Goal: Task Accomplishment & Management: Use online tool/utility

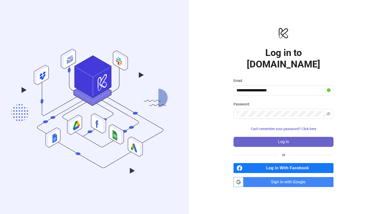
click at [296, 137] on button "Log in" at bounding box center [284, 142] width 100 height 10
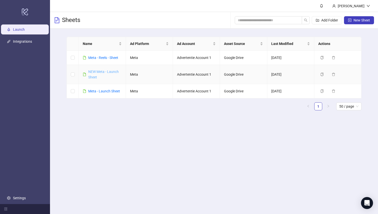
click at [105, 73] on link "NEW Meta - Launch Sheet" at bounding box center [103, 75] width 31 height 10
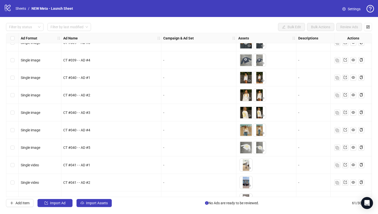
scroll to position [916, 0]
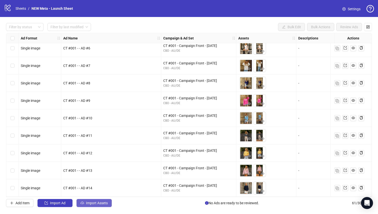
click at [90, 202] on span "Import Assets" at bounding box center [97, 203] width 22 height 4
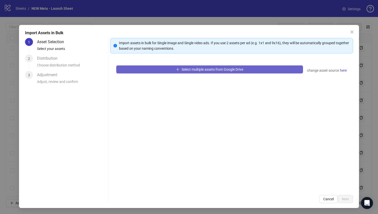
click at [197, 68] on span "Select multiple assets from Google Drive" at bounding box center [213, 70] width 62 height 4
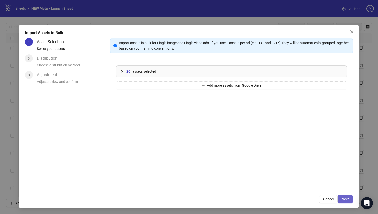
click at [350, 200] on button "Next" at bounding box center [345, 199] width 15 height 8
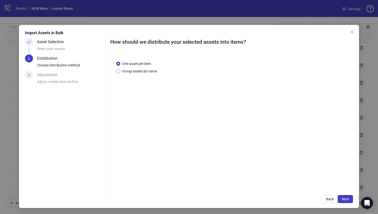
click at [143, 72] on span "Group assets by name" at bounding box center [139, 72] width 39 height 6
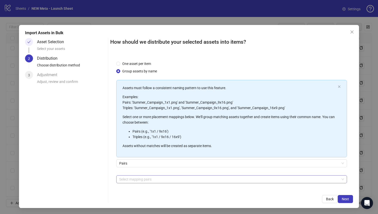
click at [150, 183] on div "Select mapping pairs" at bounding box center [231, 180] width 231 height 8
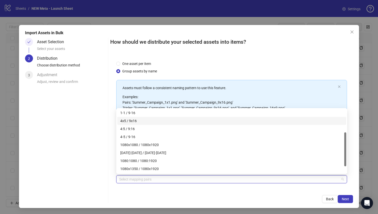
scroll to position [44, 0]
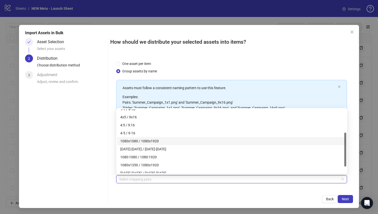
click at [165, 141] on div "1080x1080 / 1080x1920" at bounding box center [231, 142] width 223 height 6
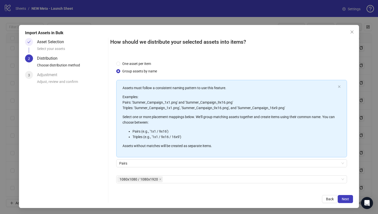
click at [210, 187] on div "1080x1080 / 1080x1920 + Add Custom Pair" at bounding box center [231, 189] width 231 height 26
click at [343, 199] on span "Next" at bounding box center [345, 199] width 7 height 4
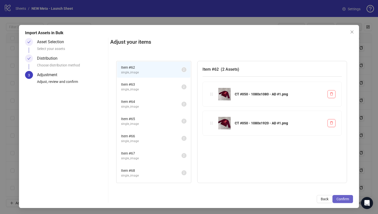
click at [341, 198] on span "Confirm" at bounding box center [343, 199] width 13 height 4
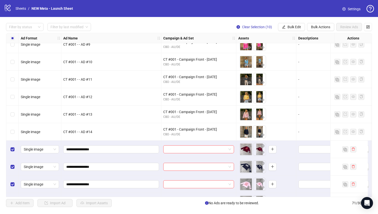
scroll to position [969, 0]
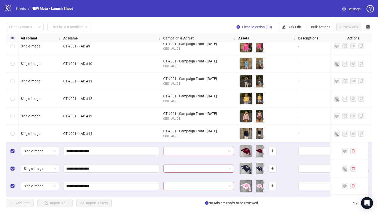
click at [190, 149] on input "search" at bounding box center [196, 152] width 60 height 8
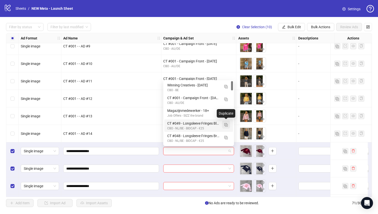
click at [226, 125] on img "button" at bounding box center [226, 125] width 4 height 4
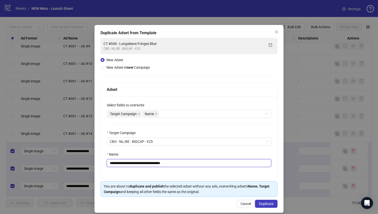
click at [118, 164] on input "**********" at bounding box center [189, 163] width 165 height 8
click at [187, 167] on input "**********" at bounding box center [189, 163] width 165 height 8
paste input "text"
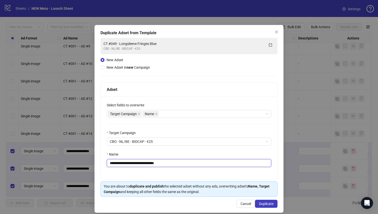
type input "**********"
click at [187, 172] on div "**********" at bounding box center [189, 138] width 177 height 83
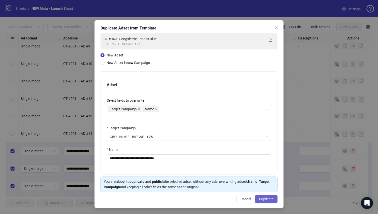
click at [270, 198] on span "Duplicate" at bounding box center [266, 199] width 15 height 4
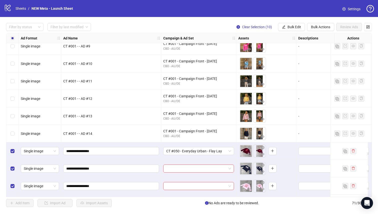
scroll to position [1028, 0]
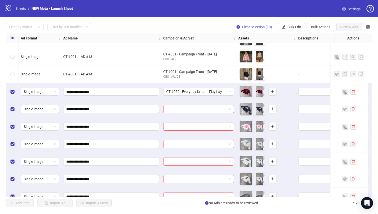
click at [201, 121] on div "**********" at bounding box center [189, 115] width 366 height 164
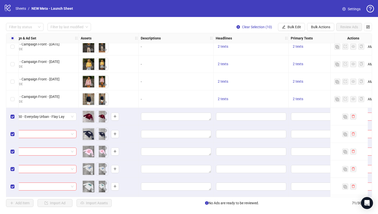
scroll to position [1003, 174]
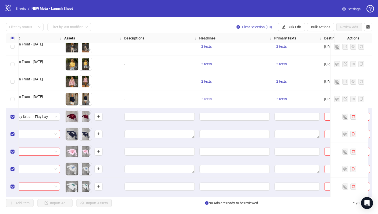
click at [207, 97] on span "2 texts" at bounding box center [206, 99] width 11 height 4
click at [290, 94] on div "UNITED BY STYLE. 1 of 2" at bounding box center [257, 99] width 75 height 28
click at [285, 94] on icon "caret-right" at bounding box center [285, 96] width 4 height 4
click at [233, 95] on button "button" at bounding box center [230, 95] width 8 height 8
click at [250, 95] on div "UNITED BY STYLE." at bounding box center [258, 96] width 42 height 6
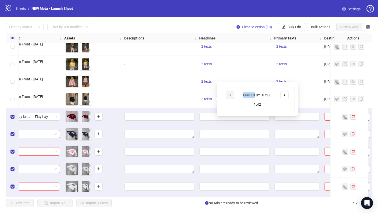
click at [250, 95] on div "UNITED BY STYLE." at bounding box center [258, 96] width 42 height 6
copy div "UNITED BY STYLE."
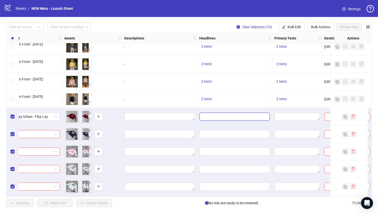
click at [205, 116] on input "Edit values" at bounding box center [235, 117] width 70 height 8
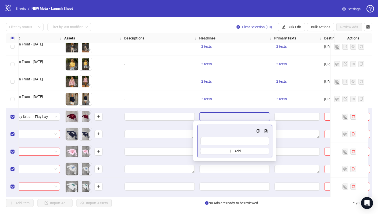
type input "**********"
click at [237, 150] on span "Add" at bounding box center [238, 151] width 6 height 4
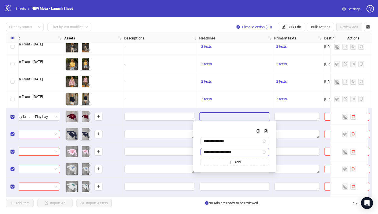
type input "**********"
click at [268, 97] on div "2 texts" at bounding box center [234, 99] width 71 height 6
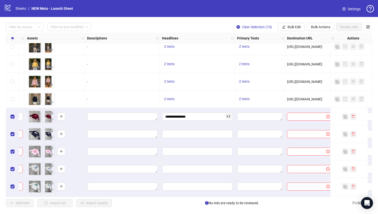
scroll to position [1003, 216]
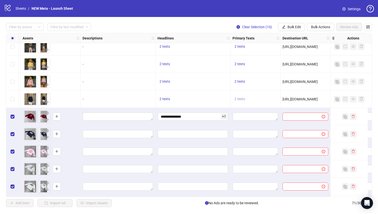
click at [240, 99] on span "2 texts" at bounding box center [240, 99] width 11 height 4
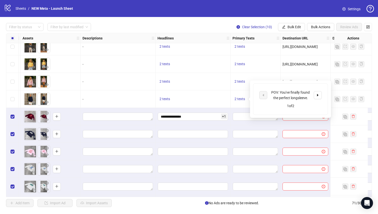
click at [313, 94] on div "POV: You've finally found the perfect longsleeve." at bounding box center [290, 95] width 63 height 11
click at [317, 95] on icon "caret-right" at bounding box center [318, 95] width 2 height 3
click at [251, 114] on div "Not Basic. Never Boring. [PERSON_NAME] made to stand out. 2 of 2" at bounding box center [290, 99] width 81 height 43
click at [237, 114] on textarea "Edit values" at bounding box center [255, 117] width 45 height 8
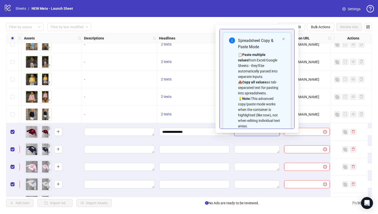
scroll to position [982, 214]
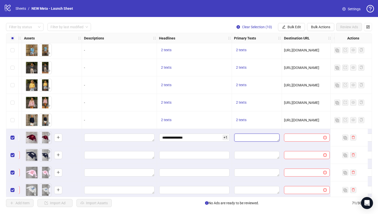
click at [252, 137] on textarea "Edit values" at bounding box center [256, 138] width 45 height 8
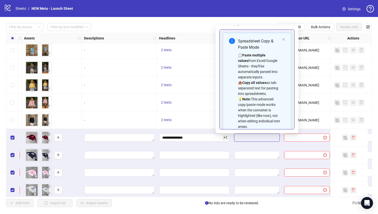
scroll to position [34, 0]
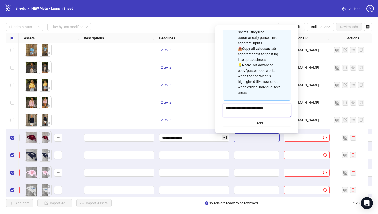
type textarea "**********"
click at [262, 156] on textarea "Edit values" at bounding box center [256, 155] width 45 height 8
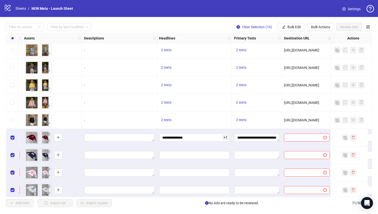
click at [319, 143] on div at bounding box center [307, 138] width 50 height 18
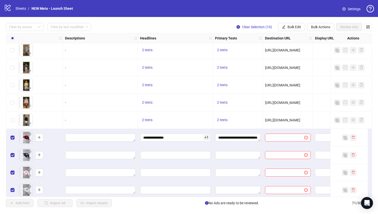
scroll to position [982, 241]
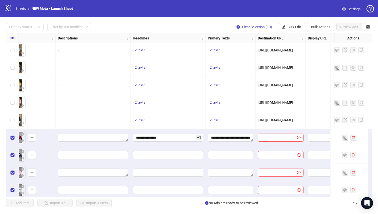
click at [280, 138] on input "text" at bounding box center [275, 138] width 29 height 6
paste input "**********"
type input "**********"
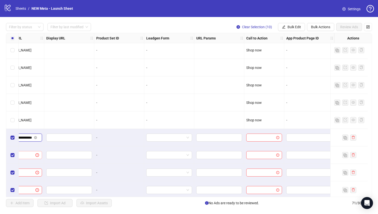
scroll to position [982, 506]
click at [172, 139] on input "search" at bounding box center [166, 138] width 35 height 8
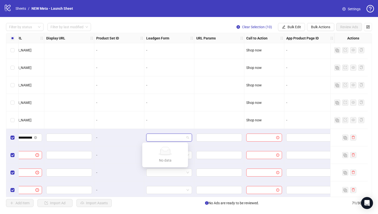
click at [258, 142] on div at bounding box center [264, 138] width 40 height 18
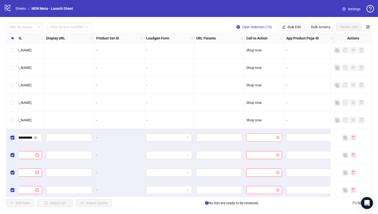
click at [260, 137] on input "search" at bounding box center [261, 138] width 25 height 8
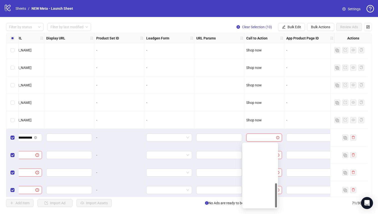
scroll to position [104, 0]
click at [266, 163] on div "Shop now" at bounding box center [260, 164] width 28 height 6
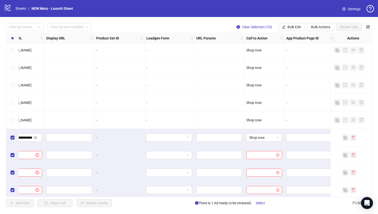
click at [231, 131] on div at bounding box center [219, 138] width 50 height 18
click at [289, 27] on span "Bulk Edit" at bounding box center [295, 27] width 14 height 4
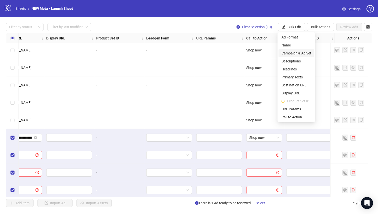
click at [287, 52] on span "Campaign & Ad Set" at bounding box center [297, 54] width 30 height 6
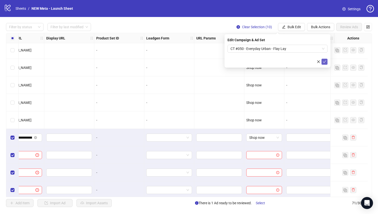
click at [326, 61] on icon "check" at bounding box center [325, 62] width 4 height 4
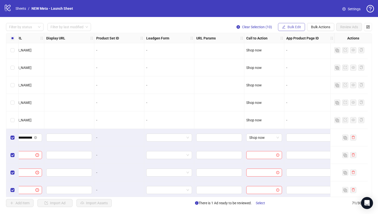
click at [294, 28] on span "Bulk Edit" at bounding box center [295, 27] width 14 height 4
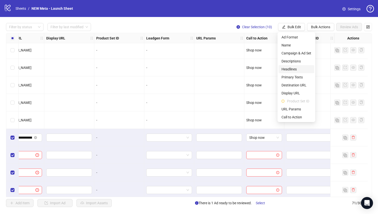
click at [294, 69] on span "Headlines" at bounding box center [297, 70] width 30 height 6
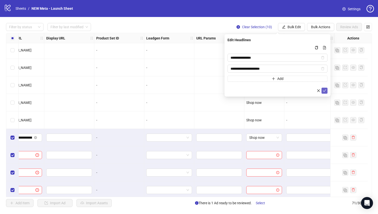
click at [326, 91] on button "submit" at bounding box center [325, 91] width 6 height 6
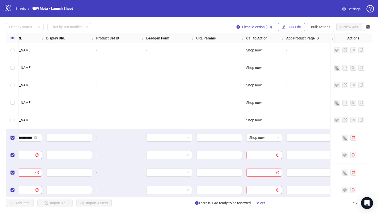
click at [300, 27] on span "Bulk Edit" at bounding box center [295, 27] width 14 height 4
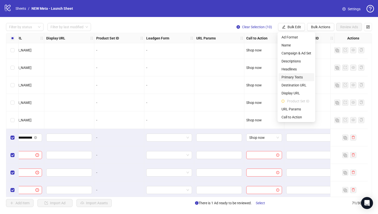
click at [296, 79] on span "Primary Texts" at bounding box center [297, 78] width 30 height 6
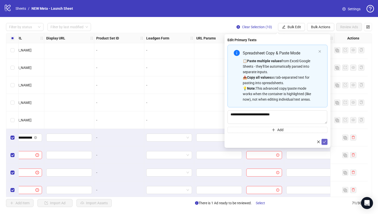
click at [325, 142] on icon "check" at bounding box center [324, 142] width 3 height 3
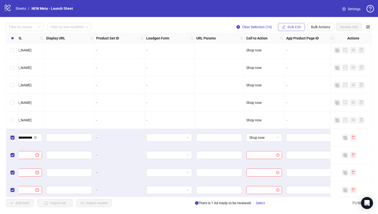
click at [296, 24] on button "Bulk Edit" at bounding box center [291, 27] width 27 height 8
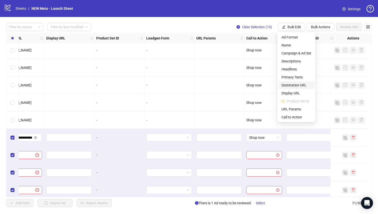
click at [299, 87] on span "Destination URL" at bounding box center [297, 86] width 30 height 6
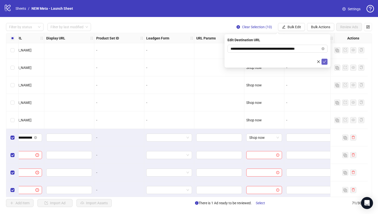
click at [323, 61] on icon "check" at bounding box center [325, 62] width 4 height 4
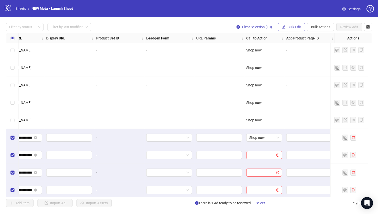
click at [296, 26] on span "Bulk Edit" at bounding box center [295, 27] width 14 height 4
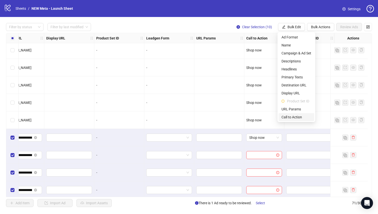
click at [302, 118] on span "Call to Action" at bounding box center [297, 118] width 30 height 6
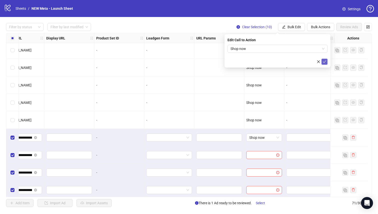
click at [325, 62] on icon "check" at bounding box center [325, 62] width 4 height 4
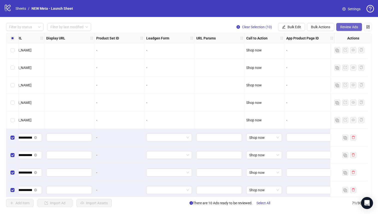
click at [351, 26] on span "Review Ads" at bounding box center [349, 27] width 18 height 4
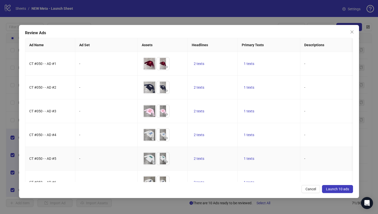
scroll to position [107, 0]
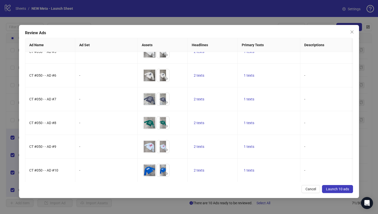
click at [340, 190] on span "Launch 10 ads" at bounding box center [337, 189] width 23 height 4
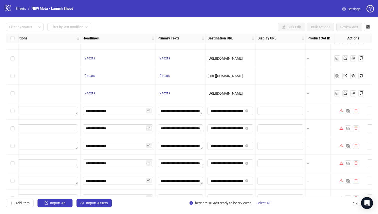
scroll to position [1009, 275]
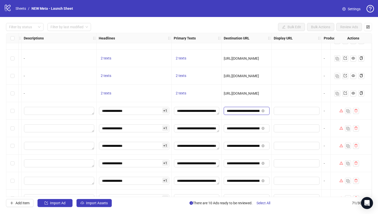
click at [246, 112] on input "**********" at bounding box center [243, 111] width 33 height 6
click at [253, 112] on input "**********" at bounding box center [243, 111] width 33 height 6
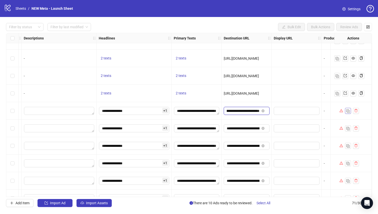
drag, startPoint x: 236, startPoint y: 112, endPoint x: 350, endPoint y: 112, distance: 114.1
type input "**********"
click at [280, 105] on div at bounding box center [297, 111] width 50 height 18
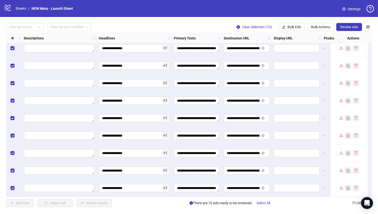
scroll to position [952, 275]
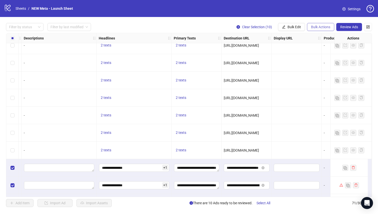
click at [310, 26] on button "Bulk Actions" at bounding box center [320, 27] width 27 height 8
click at [295, 27] on span "Bulk Edit" at bounding box center [295, 27] width 14 height 4
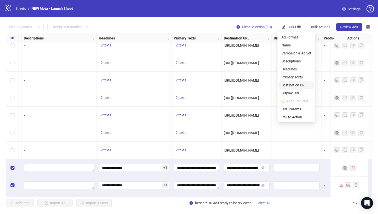
click at [298, 86] on span "Destination URL" at bounding box center [297, 86] width 30 height 6
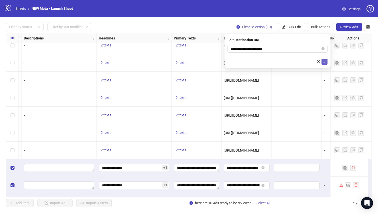
click at [323, 63] on span "submit" at bounding box center [325, 62] width 4 height 4
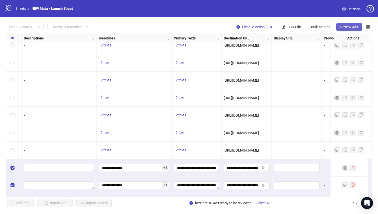
click at [352, 26] on span "Review Ads" at bounding box center [349, 27] width 18 height 4
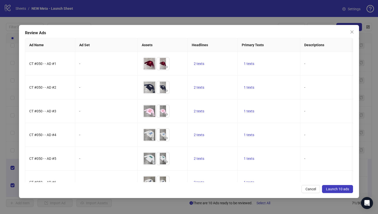
click at [341, 188] on span "Launch 10 ads" at bounding box center [337, 189] width 23 height 4
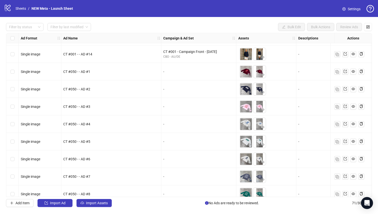
scroll to position [1091, 0]
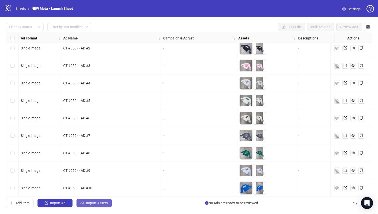
click at [91, 203] on span "Import Assets" at bounding box center [97, 203] width 22 height 4
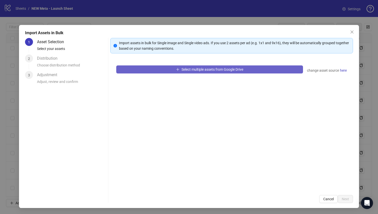
click at [205, 69] on span "Select multiple assets from Google Drive" at bounding box center [213, 70] width 62 height 4
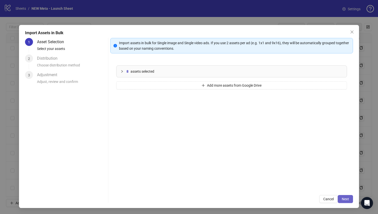
click at [343, 196] on button "Next" at bounding box center [345, 199] width 15 height 8
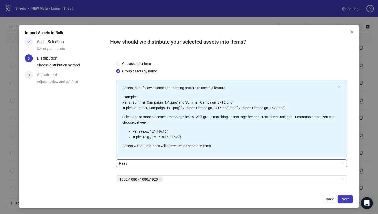
scroll to position [18, 0]
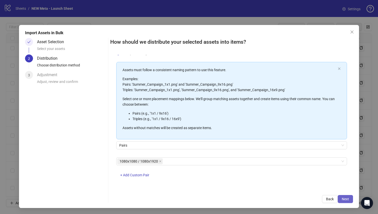
click at [338, 196] on button "Next" at bounding box center [345, 199] width 15 height 8
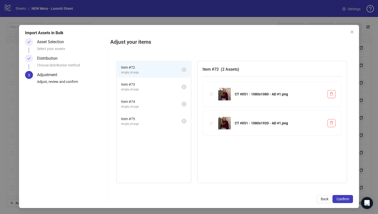
click at [340, 194] on div "Adjust your items Item # 72 single_image 2 Item # 73 single_image 2 Item # 74 s…" at bounding box center [231, 120] width 243 height 165
click at [154, 88] on span "single_image" at bounding box center [151, 89] width 61 height 5
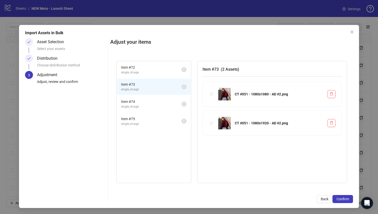
click at [154, 99] on span "Item # 74" at bounding box center [151, 102] width 61 height 6
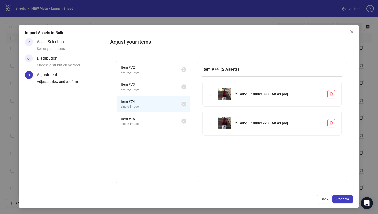
click at [154, 111] on li "Item # 74 single_image 2" at bounding box center [154, 104] width 74 height 16
click at [154, 119] on span "Item # 75" at bounding box center [151, 119] width 61 height 6
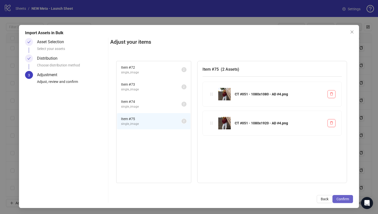
click at [342, 199] on span "Confirm" at bounding box center [343, 199] width 13 height 4
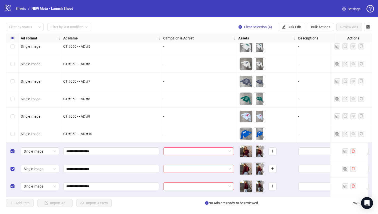
scroll to position [1161, 0]
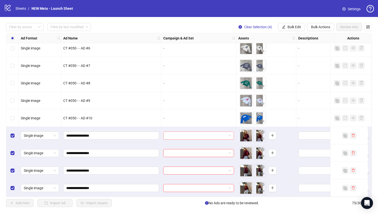
click at [223, 132] on input "search" at bounding box center [196, 136] width 60 height 8
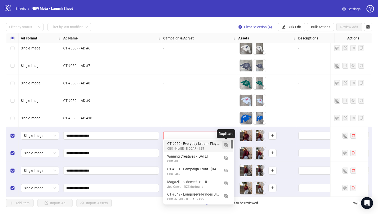
click at [226, 146] on img "button" at bounding box center [226, 146] width 4 height 4
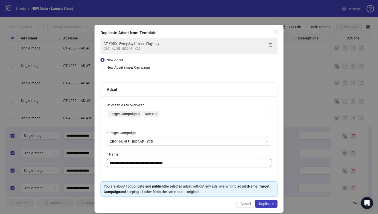
click at [185, 165] on input "**********" at bounding box center [189, 163] width 165 height 8
paste input "**********"
type input "**********"
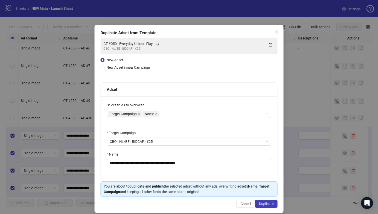
click at [195, 172] on div "**********" at bounding box center [189, 138] width 177 height 83
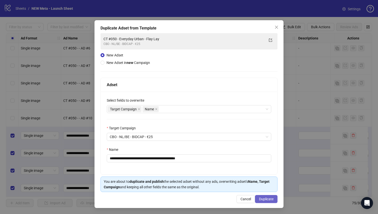
click at [264, 198] on span "Duplicate" at bounding box center [266, 199] width 15 height 4
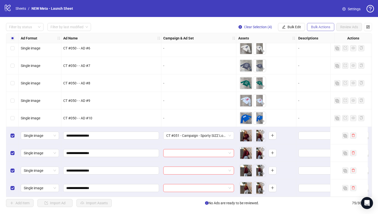
click at [314, 27] on span "Bulk Actions" at bounding box center [320, 27] width 19 height 4
click at [297, 28] on span "Bulk Edit" at bounding box center [295, 27] width 14 height 4
click at [291, 146] on div "To pick up a draggable item, press the space bar. While dragging, use the arrow…" at bounding box center [266, 154] width 56 height 16
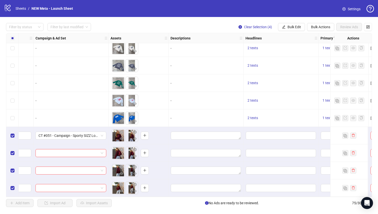
scroll to position [1161, 134]
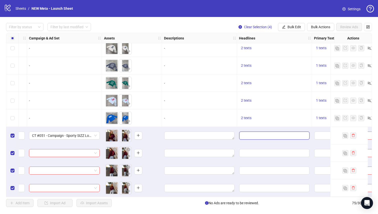
click at [254, 134] on input "Edit values" at bounding box center [274, 136] width 70 height 8
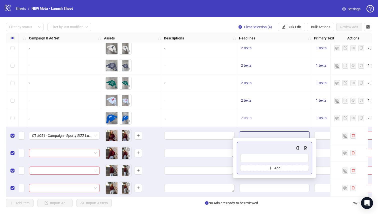
click at [252, 119] on button "2 texts" at bounding box center [246, 118] width 15 height 6
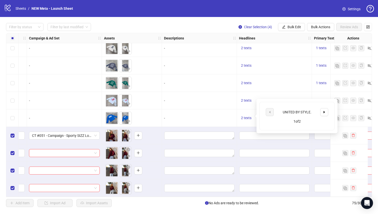
click at [297, 113] on div "UNITED BY STYLE." at bounding box center [297, 113] width 42 height 6
copy div "UNITED BY STYLE."
click at [246, 136] on input "Edit values" at bounding box center [274, 136] width 70 height 8
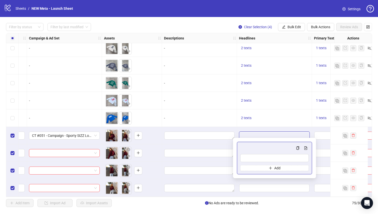
type input "**********"
click at [273, 168] on button "Add" at bounding box center [274, 168] width 69 height 6
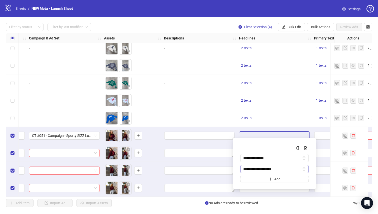
type input "**********"
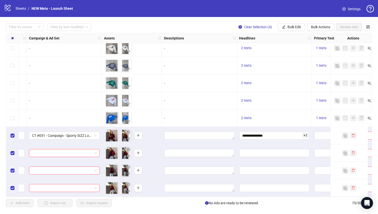
click at [299, 118] on div "2 texts" at bounding box center [274, 118] width 71 height 6
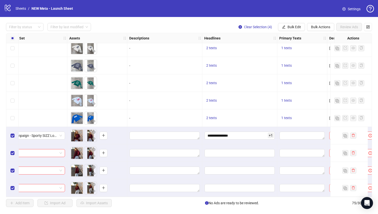
scroll to position [1161, 219]
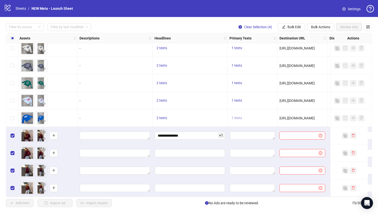
click at [236, 118] on span "1 texts" at bounding box center [237, 118] width 11 height 4
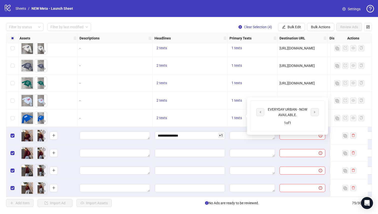
click at [284, 112] on div "EVERYDAY URBAN - NOW AVAILABLE." at bounding box center [288, 112] width 42 height 11
copy div "EVERYDAY URBAN - NOW AVAILABLE."
click at [238, 132] on textarea "Edit values" at bounding box center [252, 136] width 45 height 8
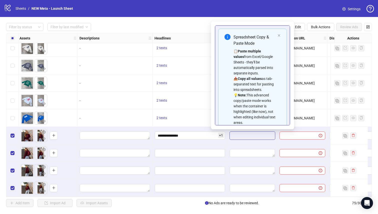
type textarea "**********"
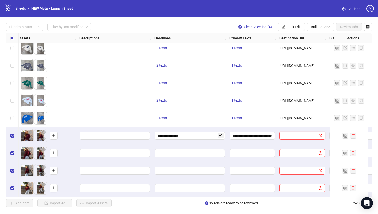
click at [299, 136] on input "text" at bounding box center [297, 136] width 29 height 6
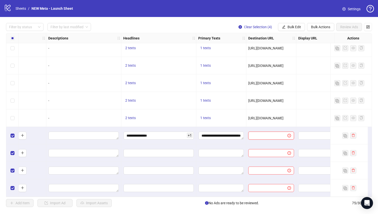
scroll to position [1161, 258]
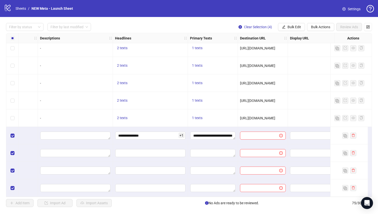
click at [246, 117] on span "[URL][DOMAIN_NAME]" at bounding box center [257, 118] width 35 height 4
copy span "[URL][DOMAIN_NAME]"
click at [258, 138] on div at bounding box center [263, 136] width 50 height 18
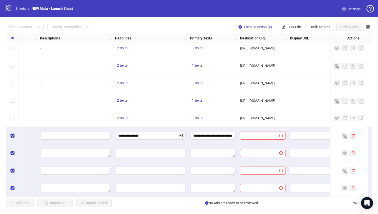
click at [260, 134] on input "text" at bounding box center [257, 136] width 29 height 6
paste input "**********"
type input "**********"
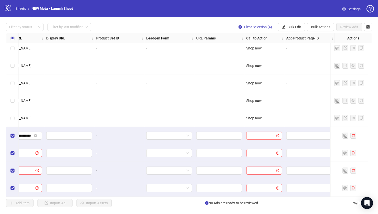
click at [260, 134] on input "search" at bounding box center [261, 136] width 25 height 8
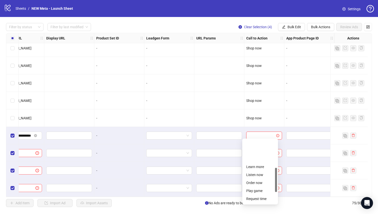
scroll to position [104, 0]
click at [265, 162] on div "Shop now" at bounding box center [260, 160] width 28 height 6
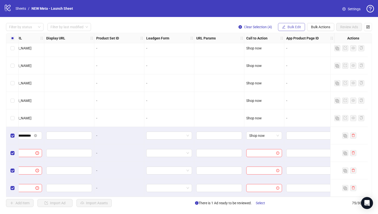
click at [285, 29] on button "Bulk Edit" at bounding box center [291, 27] width 27 height 8
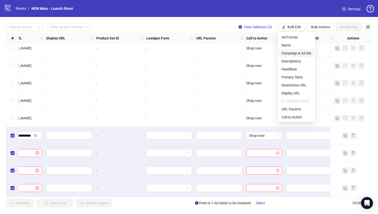
click at [297, 53] on span "Campaign & Ad Set" at bounding box center [297, 54] width 30 height 6
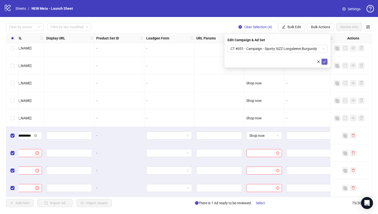
click at [326, 63] on icon "check" at bounding box center [325, 62] width 4 height 4
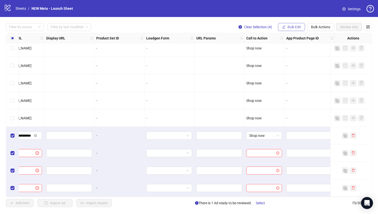
click at [293, 28] on span "Bulk Edit" at bounding box center [295, 27] width 14 height 4
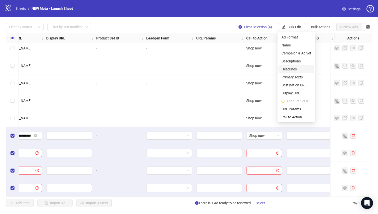
click at [295, 70] on span "Headlines" at bounding box center [297, 70] width 30 height 6
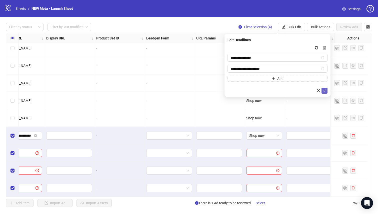
click at [325, 90] on icon "check" at bounding box center [325, 91] width 4 height 4
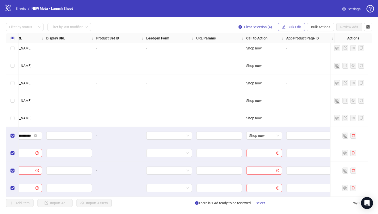
click at [297, 29] on span "Bulk Edit" at bounding box center [295, 27] width 14 height 4
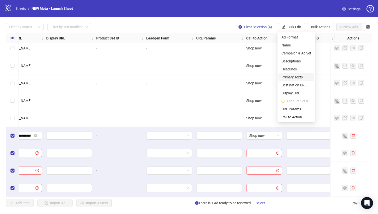
click at [297, 78] on span "Primary Texts" at bounding box center [297, 78] width 30 height 6
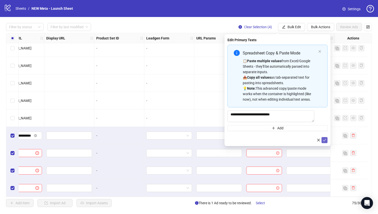
click at [325, 142] on icon "check" at bounding box center [325, 141] width 4 height 4
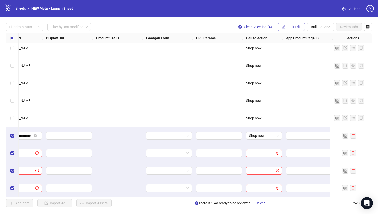
click at [299, 25] on span "Bulk Edit" at bounding box center [295, 27] width 14 height 4
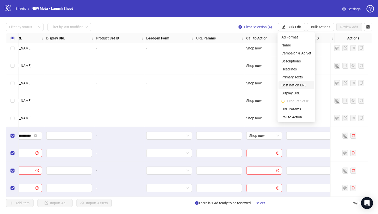
click at [300, 84] on span "Destination URL" at bounding box center [297, 86] width 30 height 6
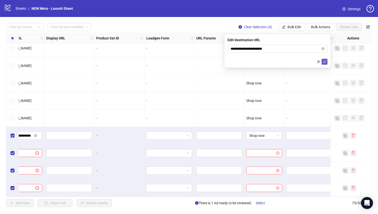
click at [324, 61] on icon "check" at bounding box center [325, 62] width 4 height 4
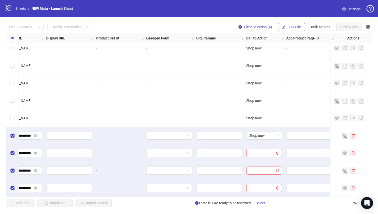
click at [294, 25] on span "Bulk Edit" at bounding box center [295, 27] width 14 height 4
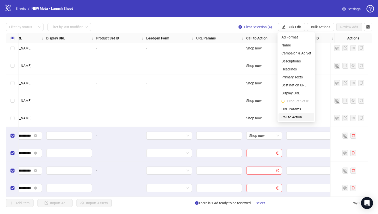
click at [293, 115] on span "Call to Action" at bounding box center [297, 118] width 30 height 6
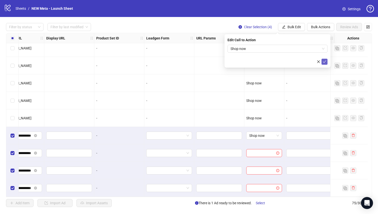
click at [325, 62] on icon "check" at bounding box center [325, 62] width 4 height 4
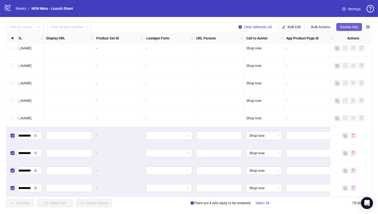
click at [356, 25] on span "Review Ads" at bounding box center [349, 27] width 18 height 4
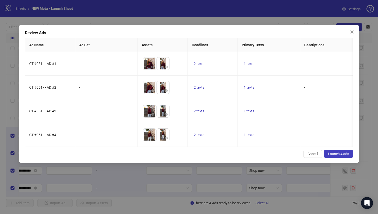
click at [349, 150] on button "Launch 4 ads" at bounding box center [338, 154] width 29 height 8
